Goal: Task Accomplishment & Management: Use online tool/utility

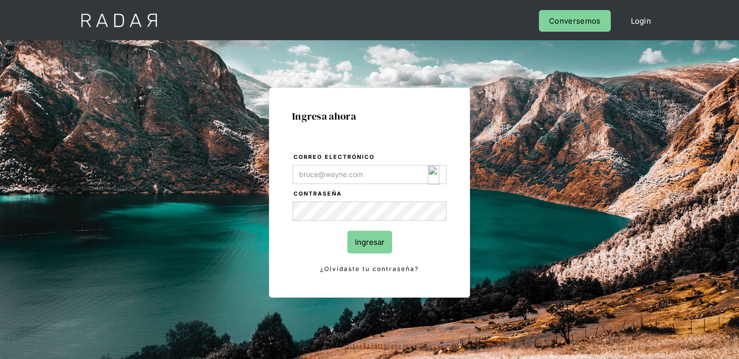
click at [431, 176] on img "Login Form" at bounding box center [434, 174] width 12 height 19
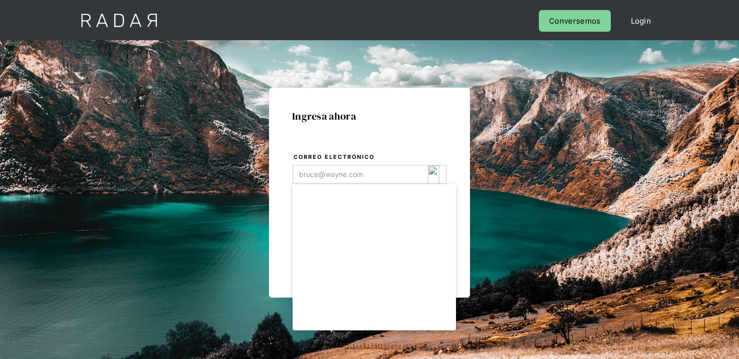
type input "[EMAIL_ADDRESS][DOMAIN_NAME]"
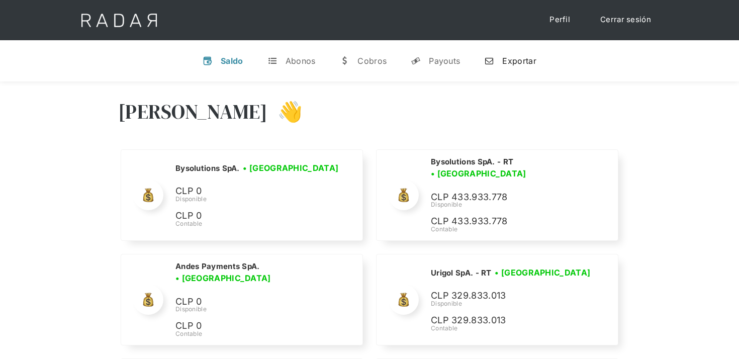
click at [514, 63] on div "Exportar" at bounding box center [519, 61] width 34 height 10
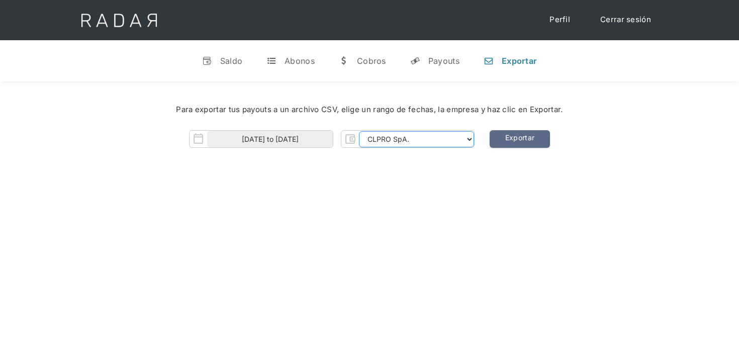
click at [380, 136] on select "CLPRO SpA. [PERSON_NAME] SpA. Urigol SpA. Bysolutions SpA. Clmax SpA. Andes Pay…" at bounding box center [416, 139] width 115 height 16
click at [360, 131] on select "CLPRO SpA. [PERSON_NAME] SpA. Urigol SpA. Bysolutions SpA. Clmax SpA. Andes Pay…" at bounding box center [416, 139] width 115 height 16
click at [500, 137] on link "Exportar" at bounding box center [520, 139] width 60 height 18
click at [414, 139] on select "CLPRO SpA. [PERSON_NAME] SpA. Urigol SpA. Bysolutions SpA. Clmax SpA. Andes Pay…" at bounding box center [416, 139] width 115 height 16
select select "bysolutions-rt"
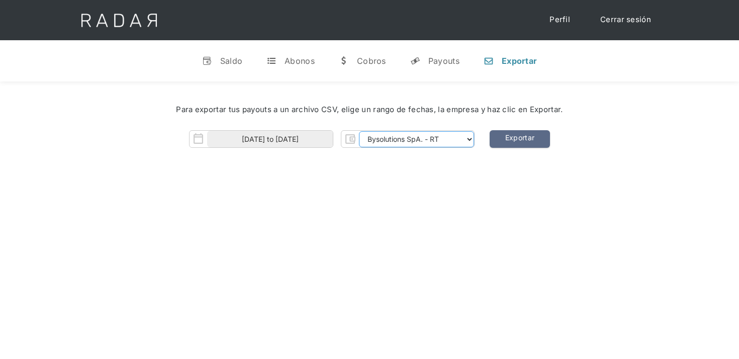
click at [360, 131] on select "CLPRO SpA. [PERSON_NAME] SpA. Urigol SpA. Bysolutions SpA. Clmax SpA. Andes Pay…" at bounding box center [416, 139] width 115 height 16
click at [303, 142] on input "[DATE] to [DATE]" at bounding box center [270, 139] width 126 height 17
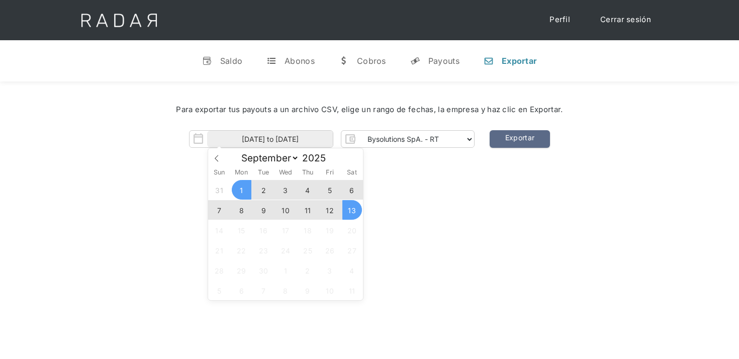
click at [312, 211] on span "11" at bounding box center [308, 210] width 20 height 20
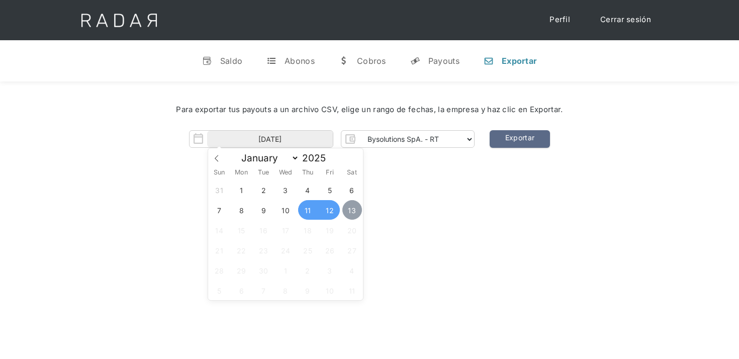
click at [352, 207] on span "13" at bounding box center [352, 210] width 20 height 20
type input "11-09-2025 to 13-09-2025"
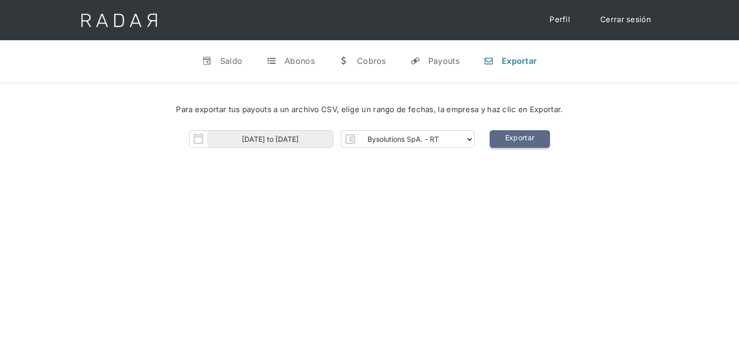
click at [518, 136] on link "Exportar" at bounding box center [520, 139] width 60 height 18
